Goal: Task Accomplishment & Management: Use online tool/utility

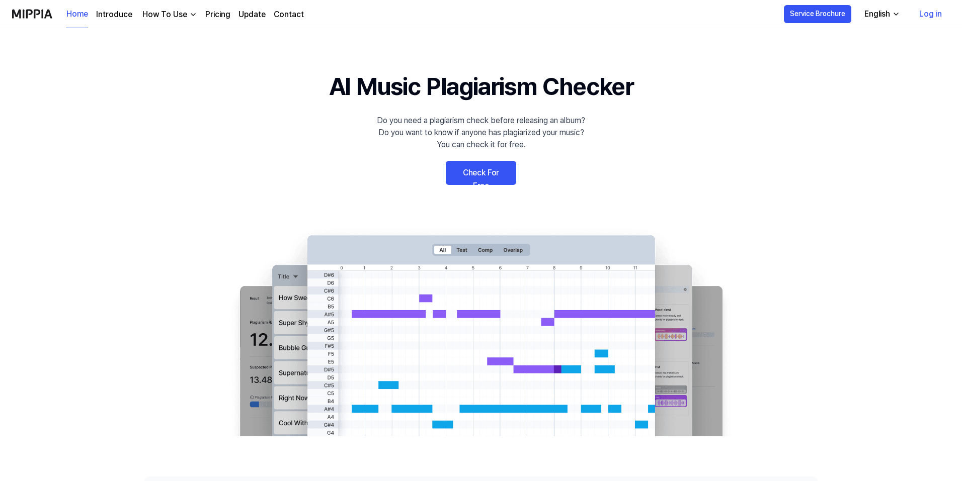
click at [500, 168] on link "Check For Free" at bounding box center [481, 173] width 70 height 24
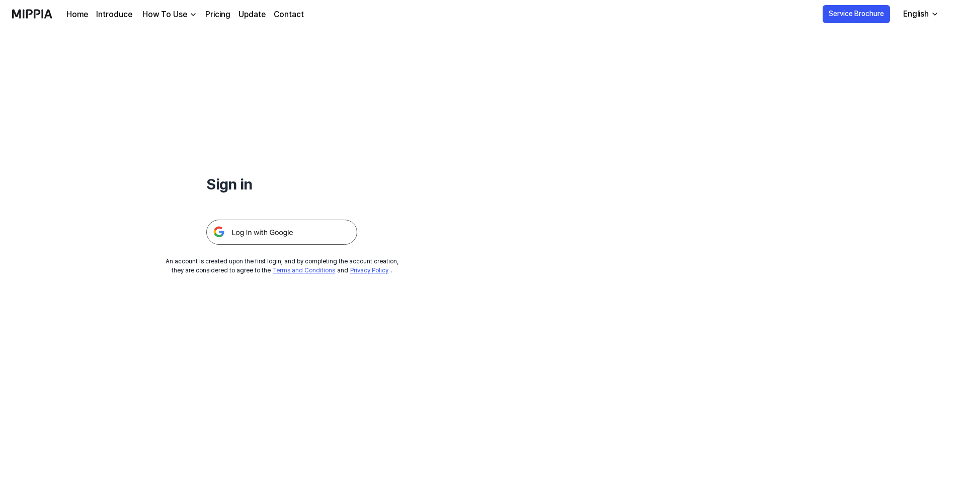
click at [307, 234] on img at bounding box center [281, 232] width 151 height 25
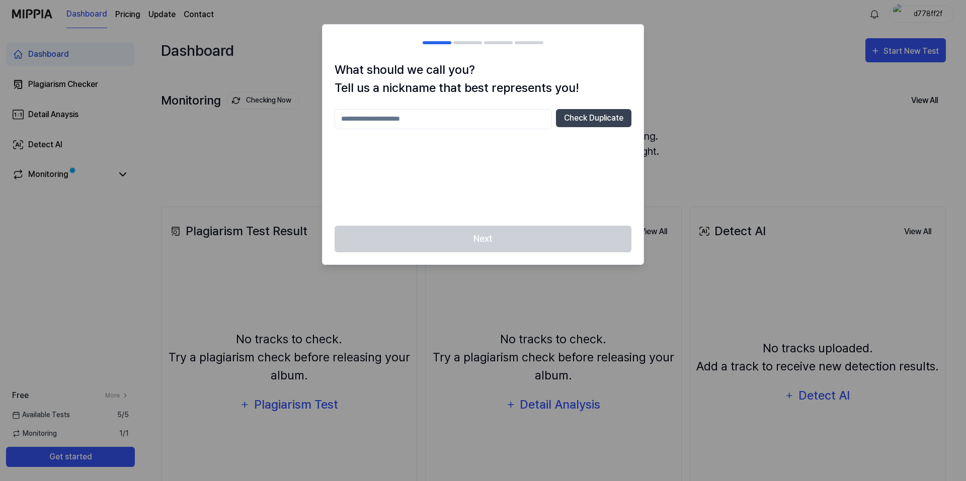
click at [483, 119] on input "text" at bounding box center [443, 119] width 217 height 20
type input "****"
click at [579, 119] on button "Check Duplicate" at bounding box center [593, 118] width 75 height 18
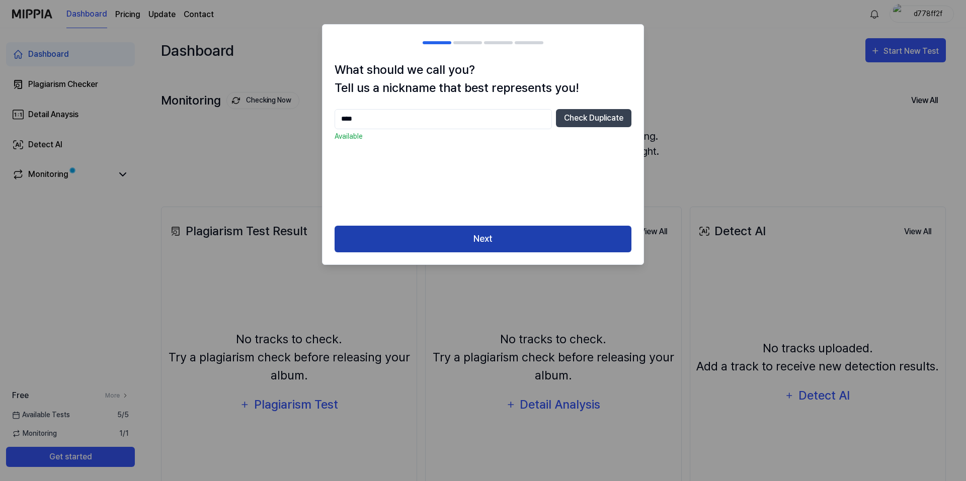
click at [532, 235] on button "Next" at bounding box center [483, 239] width 297 height 27
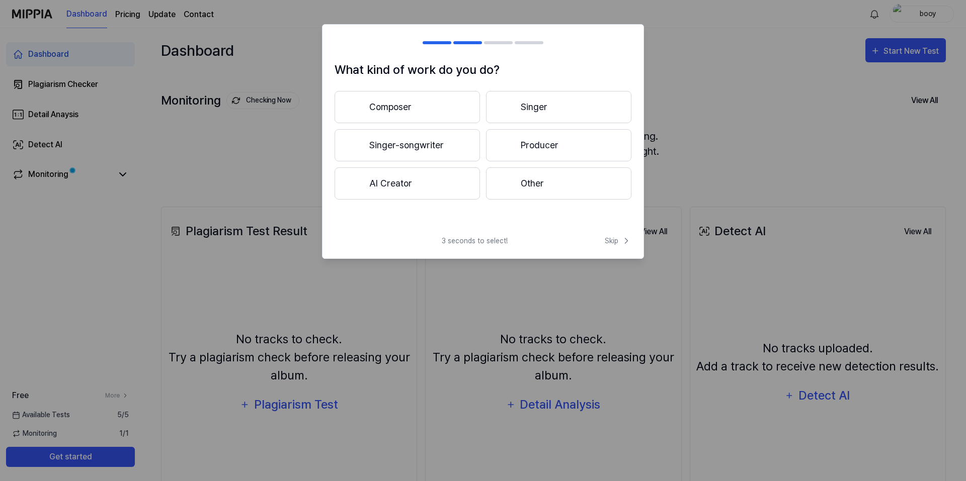
click at [522, 181] on button "Other" at bounding box center [558, 184] width 145 height 32
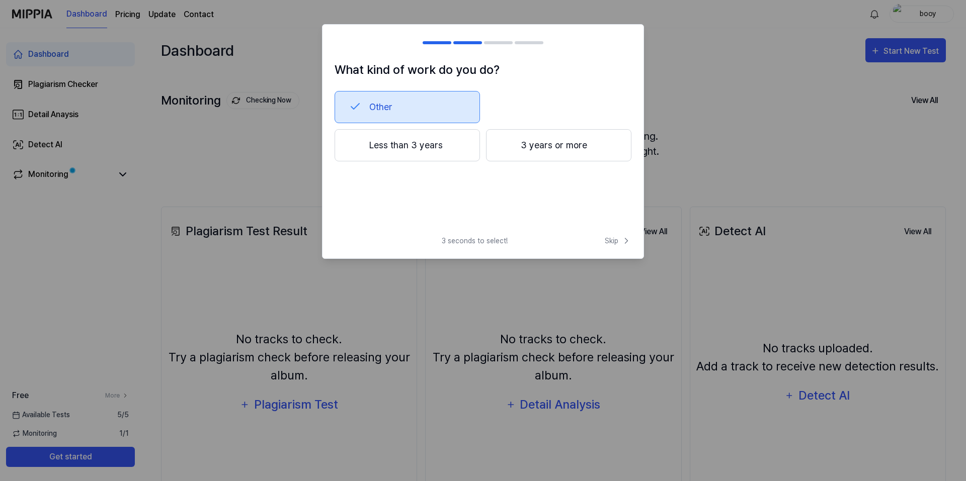
click at [444, 138] on button "Less than 3 years" at bounding box center [407, 145] width 145 height 32
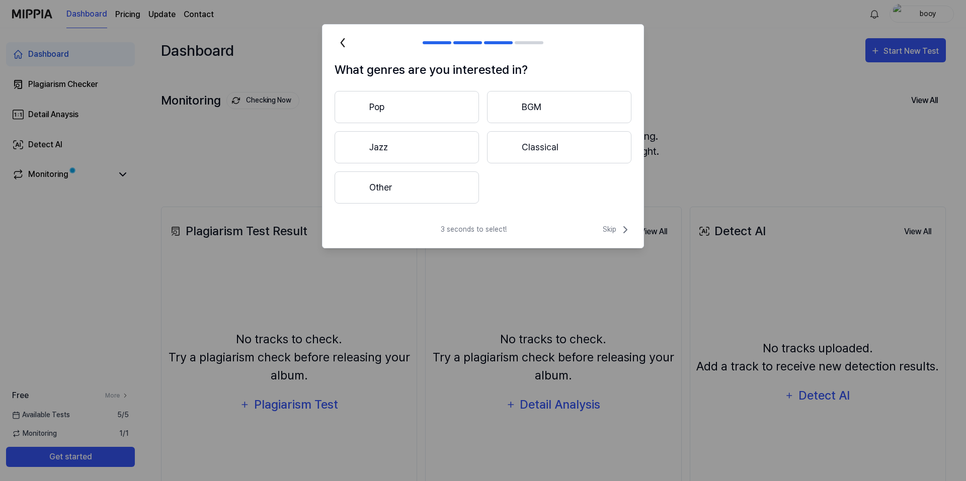
click at [457, 142] on button "Jazz" at bounding box center [407, 147] width 144 height 32
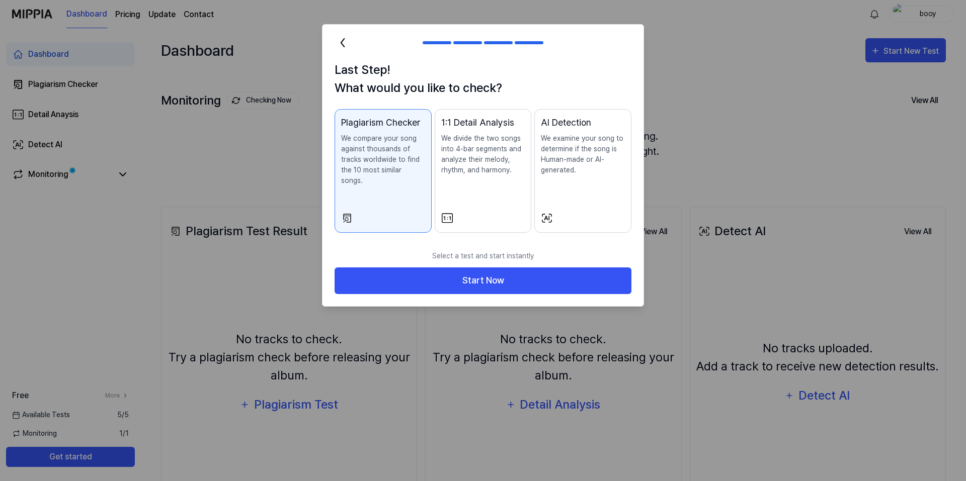
click at [338, 43] on icon at bounding box center [343, 43] width 16 height 16
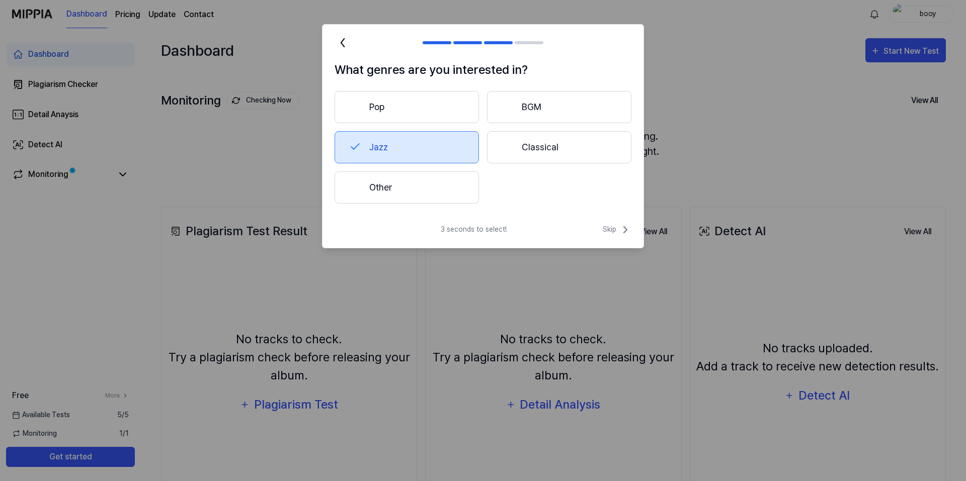
click at [426, 194] on button "Other" at bounding box center [407, 188] width 144 height 32
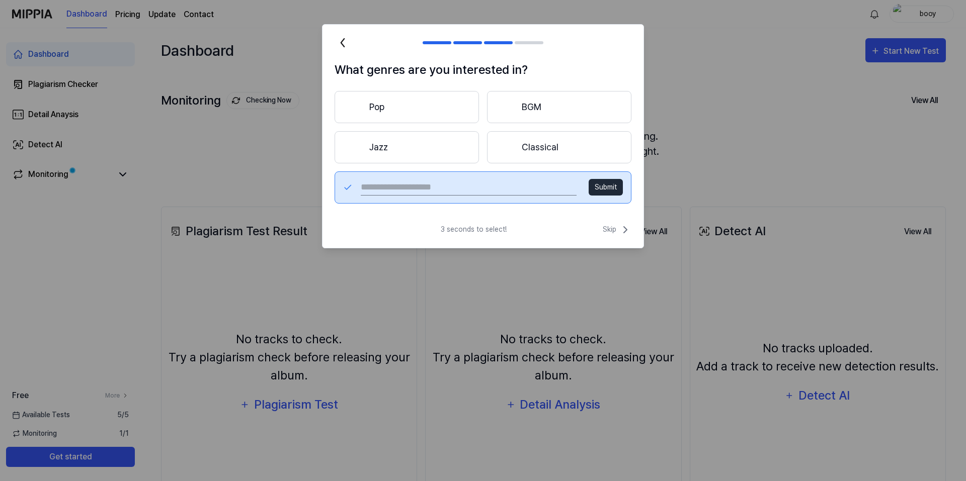
click at [376, 112] on button "Pop" at bounding box center [407, 107] width 144 height 32
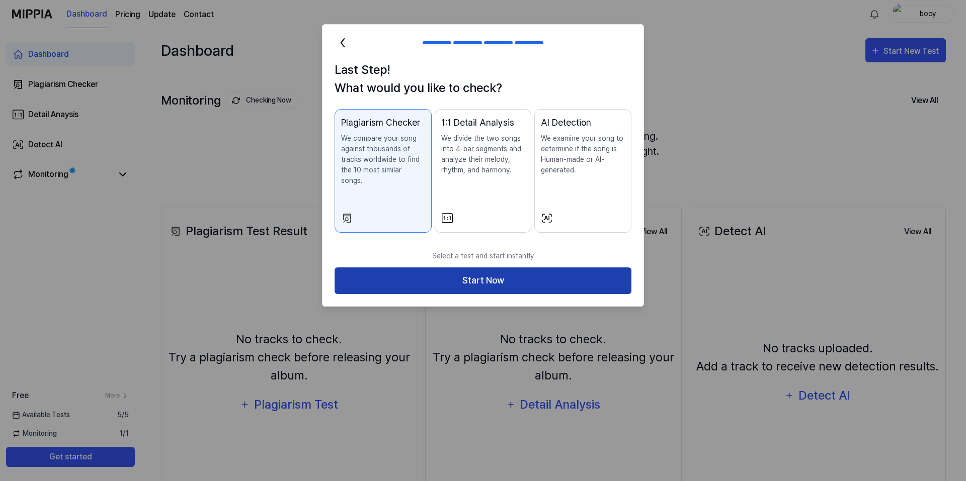
click at [463, 268] on button "Start Now" at bounding box center [483, 281] width 297 height 27
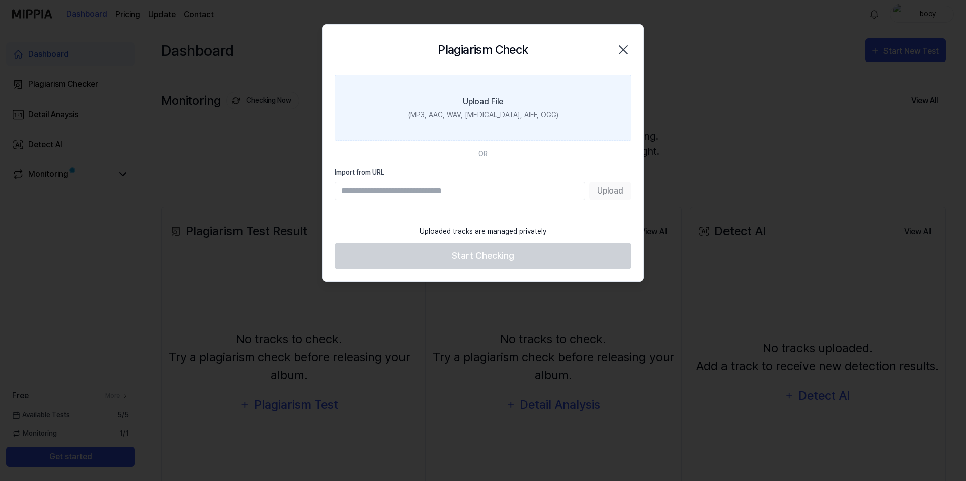
click at [500, 99] on div "Upload File" at bounding box center [483, 102] width 40 height 12
click at [0, 0] on input "Upload File (MP3, AAC, WAV, FLAC, AIFF, OGG)" at bounding box center [0, 0] width 0 height 0
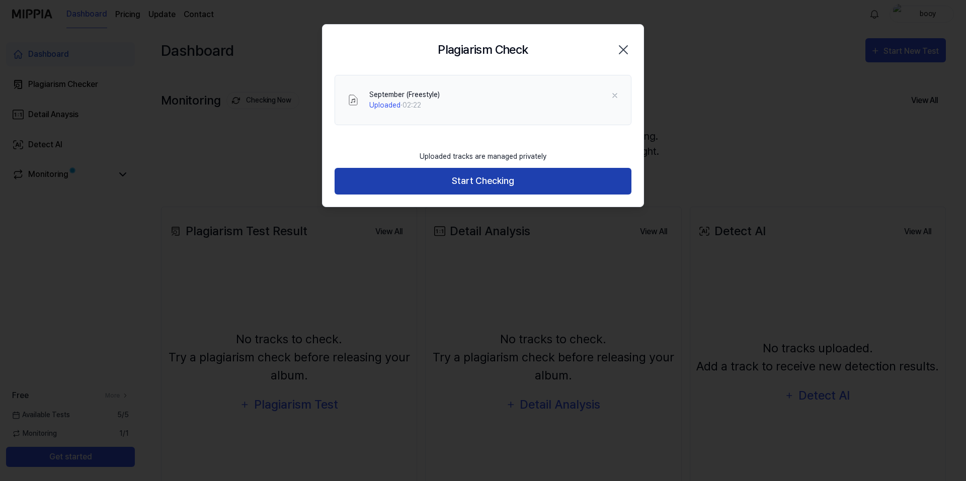
click at [589, 189] on button "Start Checking" at bounding box center [483, 181] width 297 height 27
click at [598, 181] on button "Start Checking" at bounding box center [483, 181] width 297 height 27
click at [486, 185] on button "Start Checking" at bounding box center [483, 181] width 297 height 27
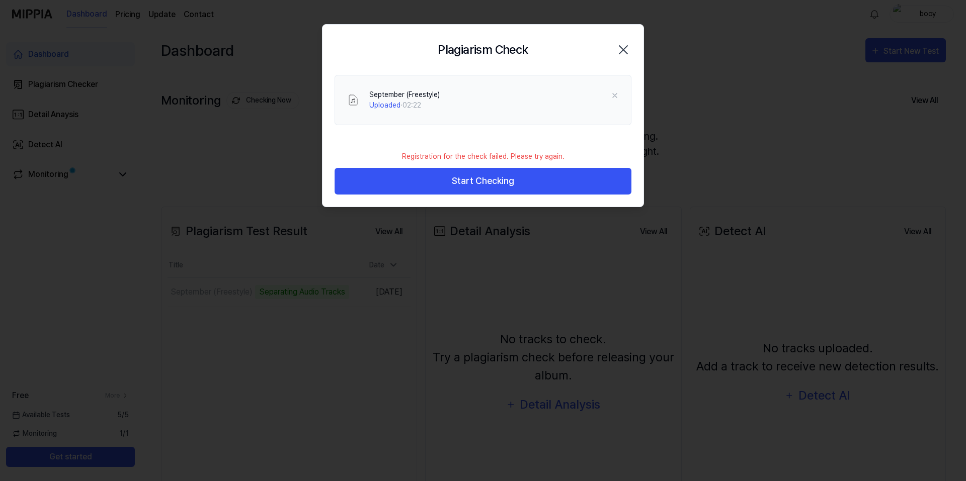
click at [619, 58] on div "Plagiarism Check Close" at bounding box center [483, 50] width 297 height 26
click at [622, 52] on icon "button" at bounding box center [623, 50] width 16 height 16
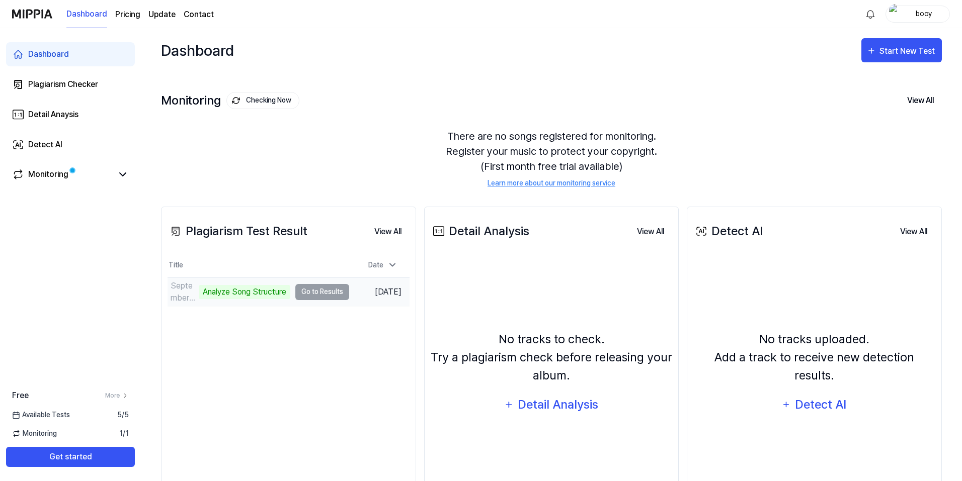
click at [329, 295] on td "September (Freestyle) Analyze Song Structure Go to Results" at bounding box center [259, 292] width 182 height 28
click at [313, 295] on td "September (Freestyle) Analyze Song Structure Go to Results" at bounding box center [259, 292] width 182 height 28
click at [309, 292] on td "September (Freestyle) Analyze Music Notes Go to Results" at bounding box center [259, 292] width 182 height 28
click at [122, 179] on icon at bounding box center [123, 175] width 12 height 12
click at [319, 294] on button "Go to Results" at bounding box center [322, 292] width 54 height 16
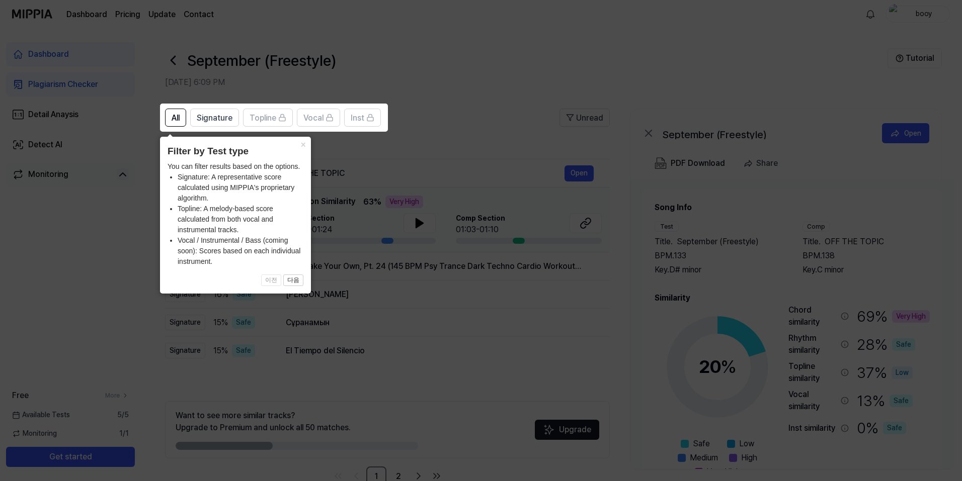
click at [548, 265] on icon at bounding box center [483, 240] width 966 height 481
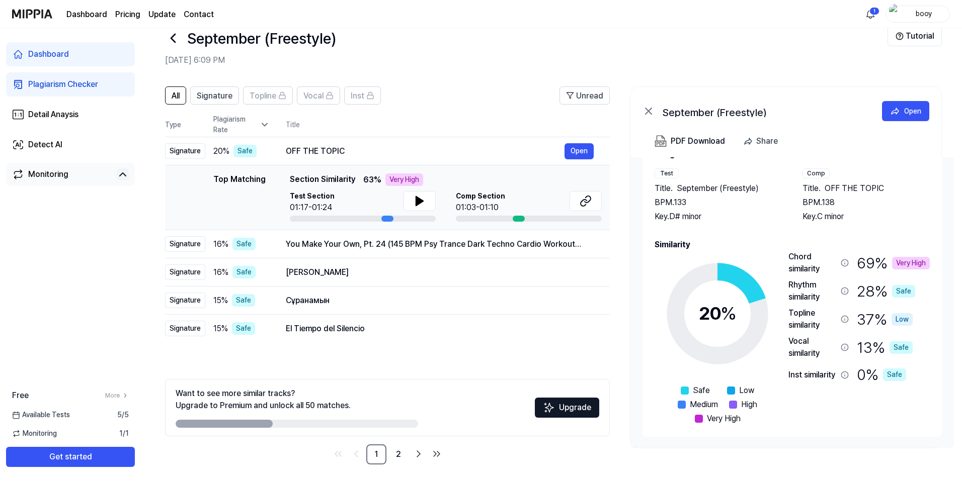
scroll to position [26, 0]
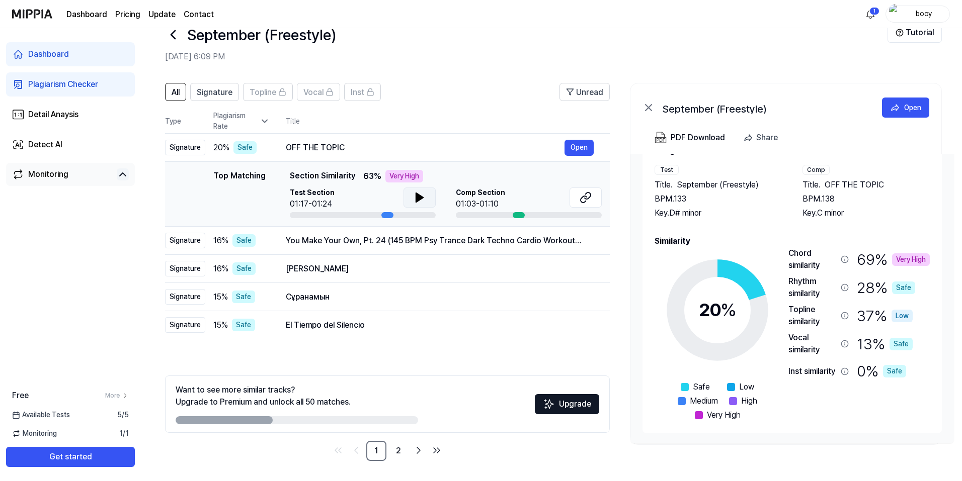
click at [418, 205] on button at bounding box center [419, 198] width 32 height 20
click at [500, 202] on div "01:03-01:10" at bounding box center [480, 204] width 49 height 12
click at [418, 200] on icon at bounding box center [418, 198] width 2 height 8
click at [582, 146] on button "Open" at bounding box center [578, 148] width 29 height 16
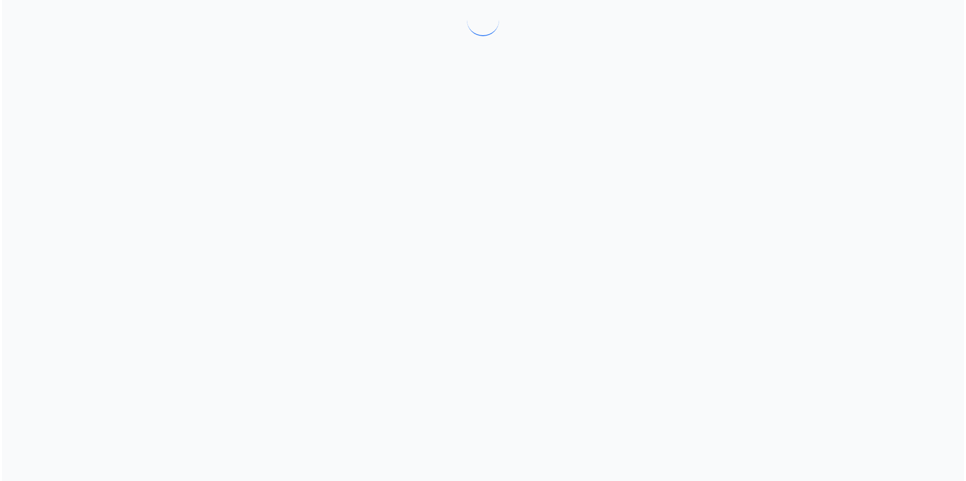
scroll to position [0, 0]
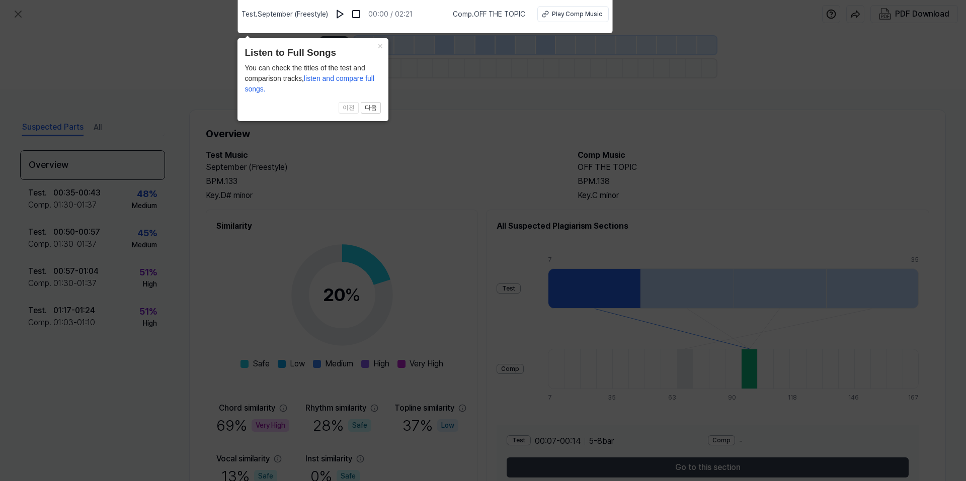
click at [413, 49] on icon at bounding box center [483, 238] width 966 height 486
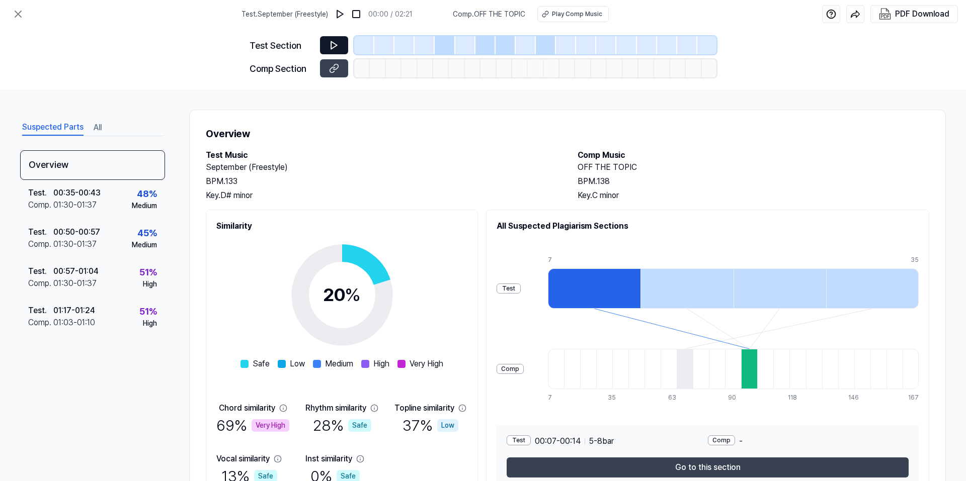
click at [335, 49] on icon at bounding box center [334, 45] width 10 height 10
click at [335, 65] on icon at bounding box center [335, 67] width 5 height 6
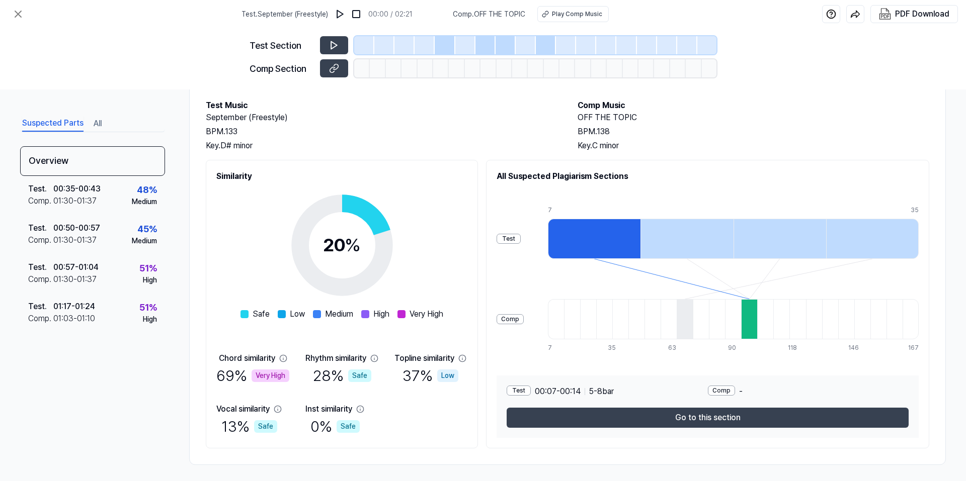
scroll to position [52, 0]
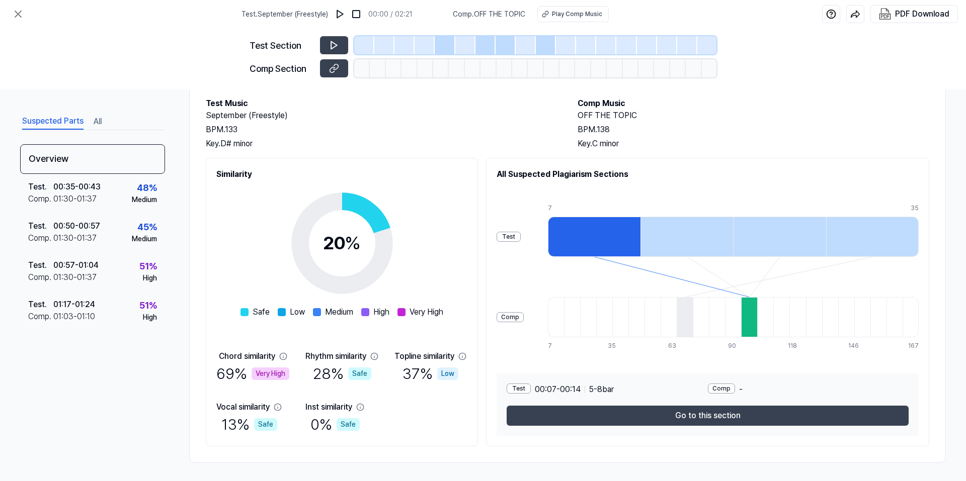
click at [748, 315] on div at bounding box center [749, 317] width 16 height 40
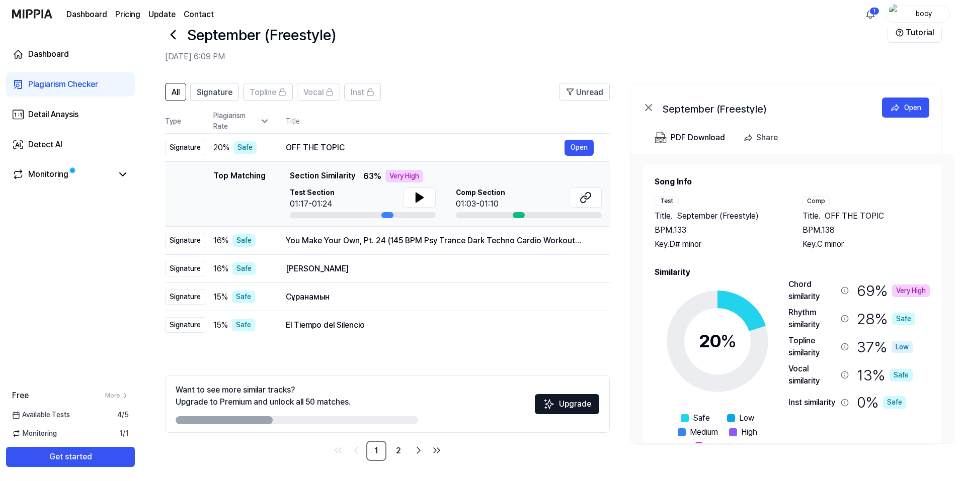
scroll to position [31, 0]
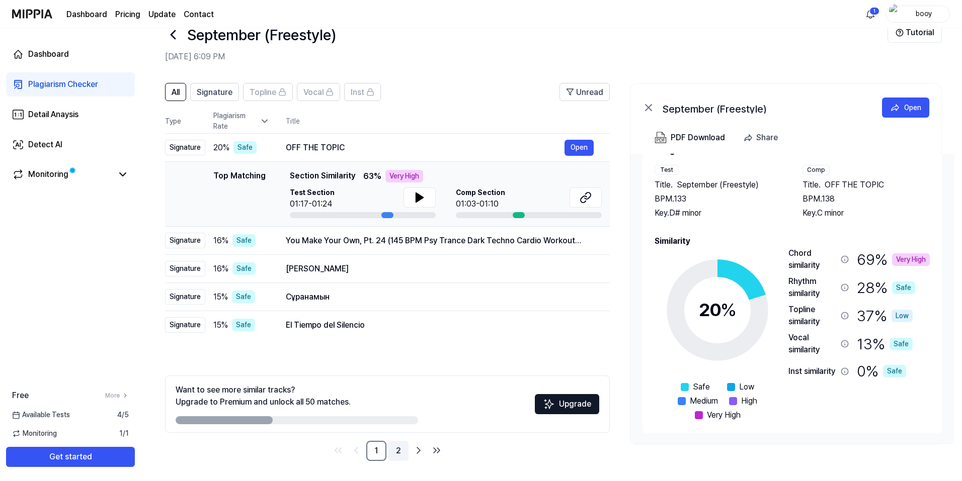
click at [390, 455] on link "2" at bounding box center [398, 451] width 20 height 20
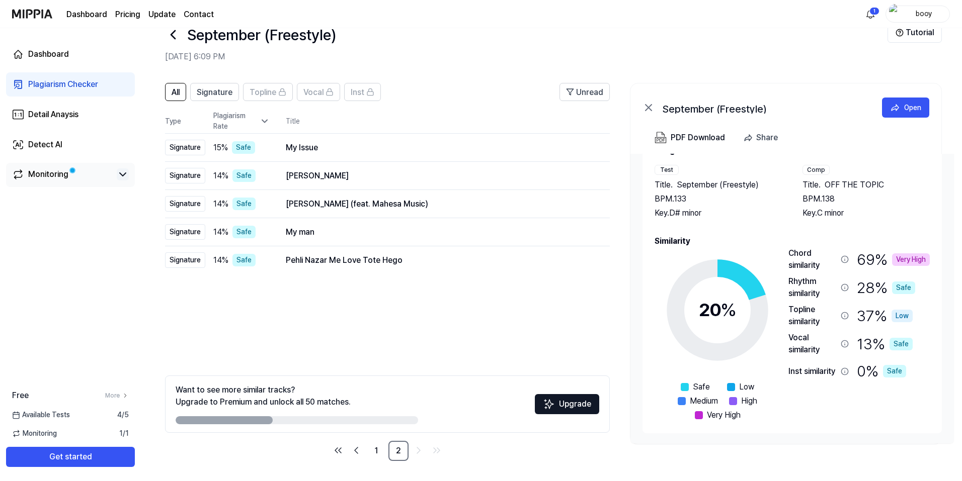
click at [118, 178] on icon at bounding box center [123, 175] width 12 height 12
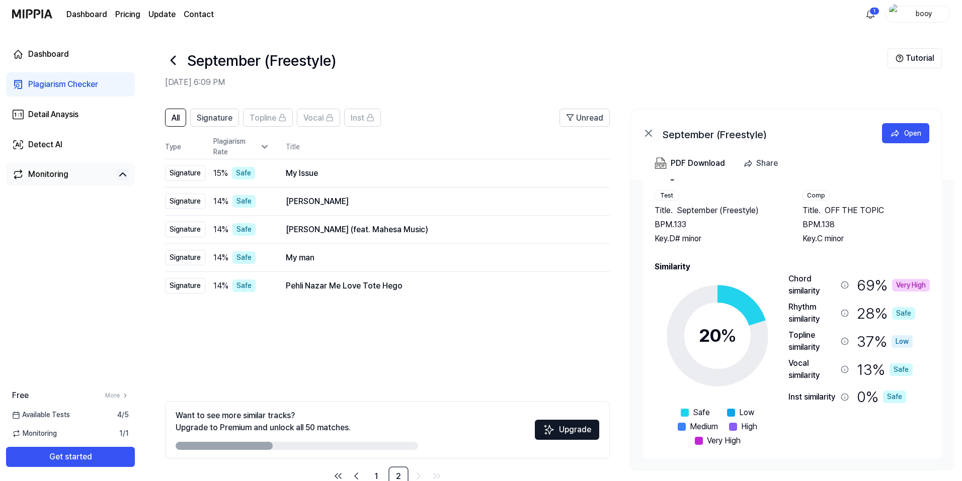
click at [177, 64] on icon at bounding box center [173, 60] width 16 height 16
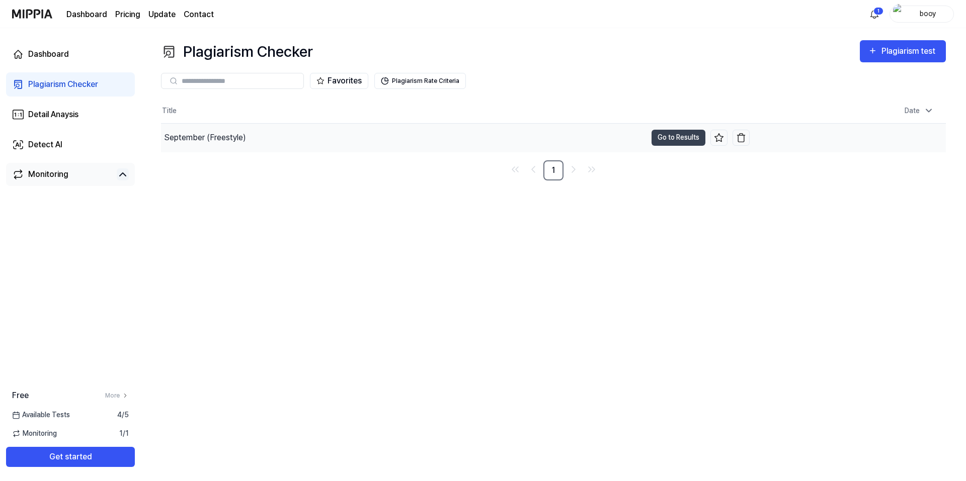
click at [358, 139] on div "September (Freestyle)" at bounding box center [403, 138] width 485 height 28
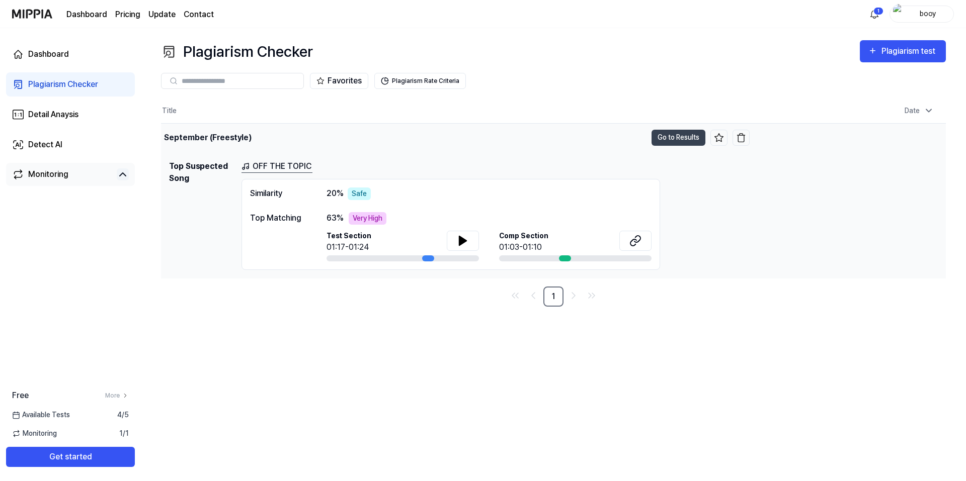
click at [686, 146] on td "September (Freestyle) Go to Results" at bounding box center [455, 138] width 589 height 28
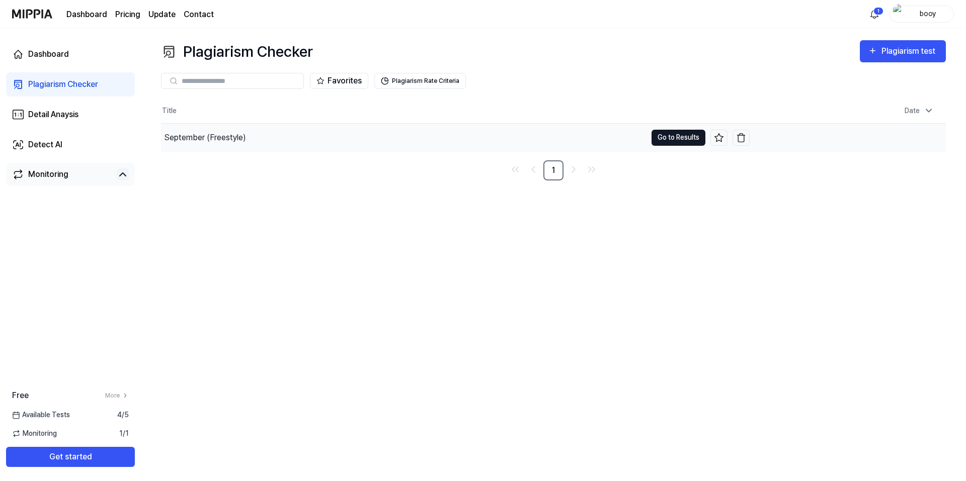
click at [681, 139] on button "Go to Results" at bounding box center [679, 138] width 54 height 16
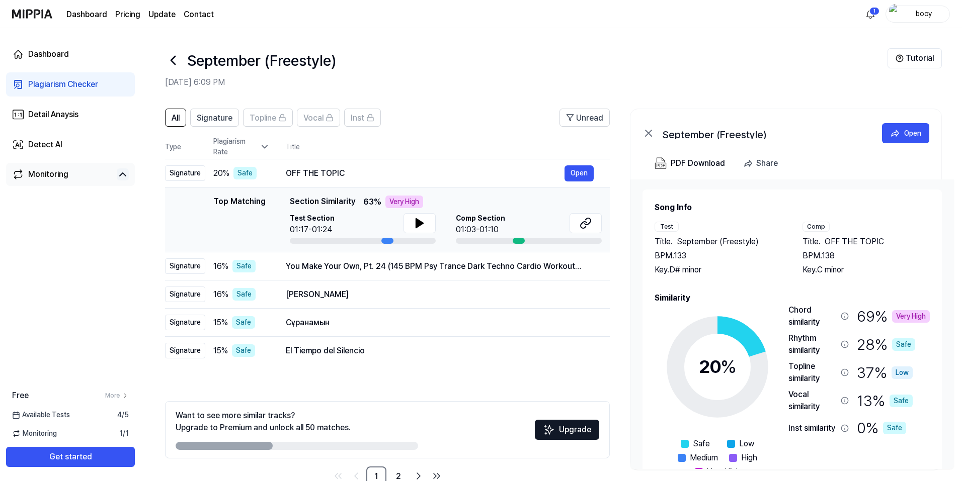
click at [518, 242] on div at bounding box center [519, 241] width 12 height 6
click at [582, 227] on icon at bounding box center [586, 223] width 12 height 12
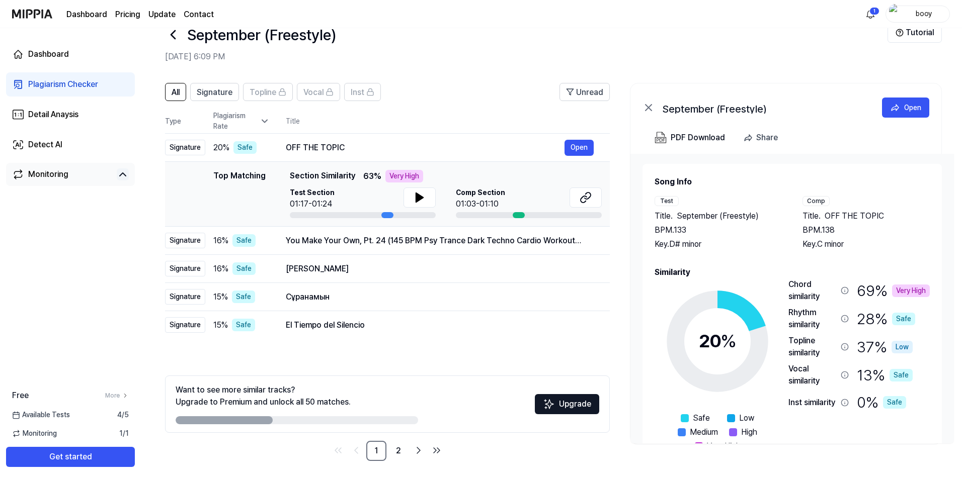
scroll to position [31, 0]
